Goal: Browse casually: Explore the website without a specific task or goal

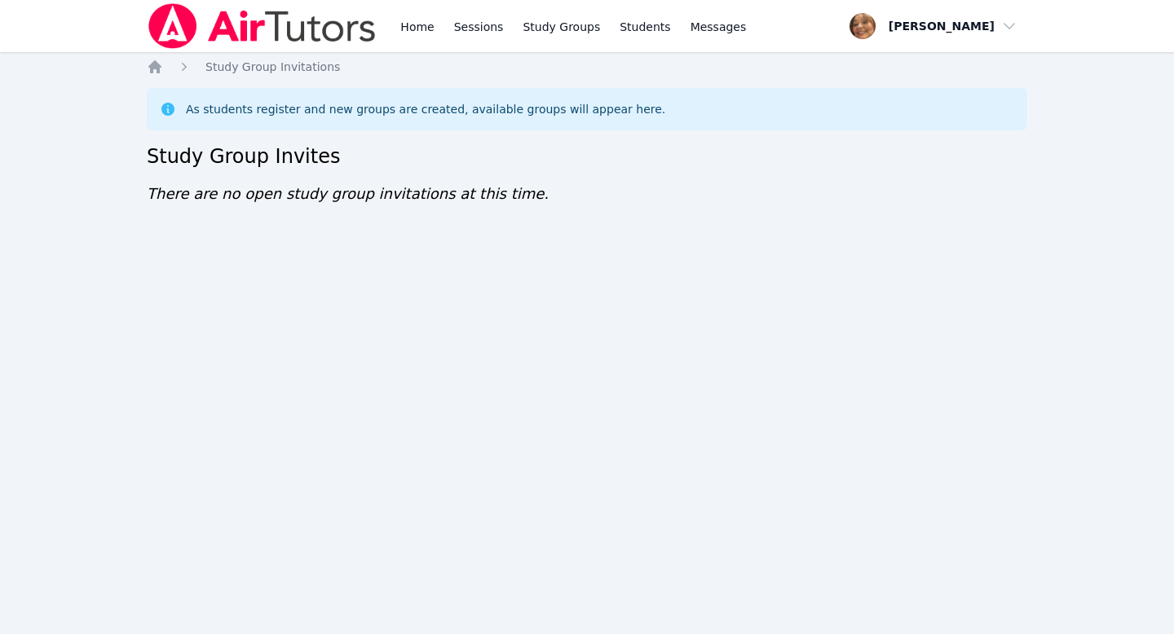
click at [908, 107] on div "As students register and new groups are created, available groups will appear h…" at bounding box center [587, 109] width 855 height 16
